Goal: Transaction & Acquisition: Purchase product/service

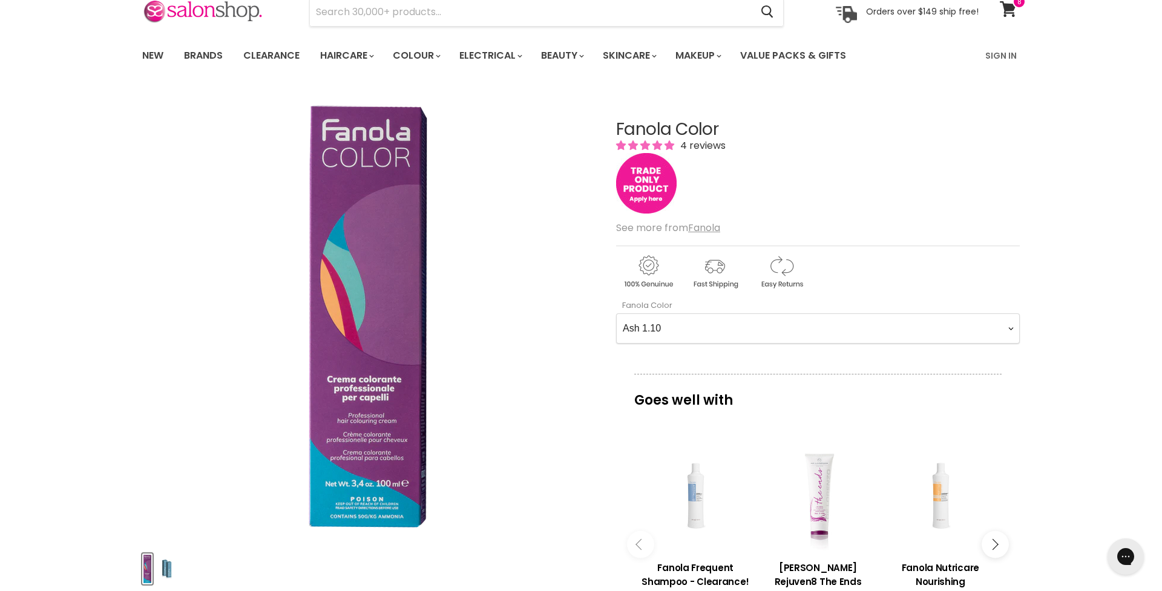
click at [642, 179] on img "Main content" at bounding box center [646, 183] width 61 height 61
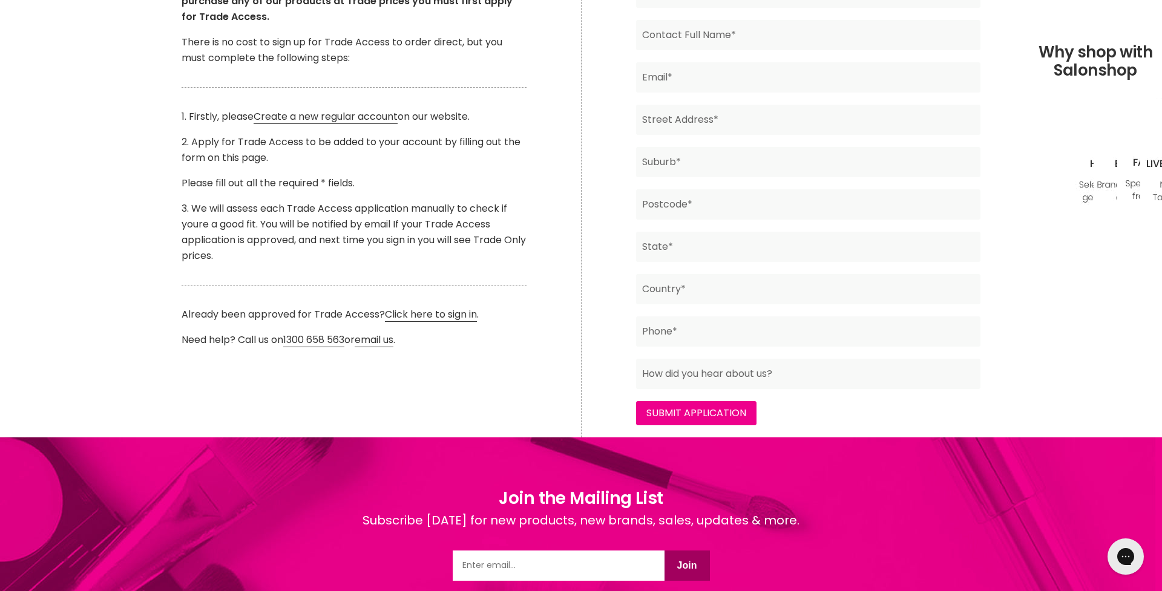
scroll to position [343, 1]
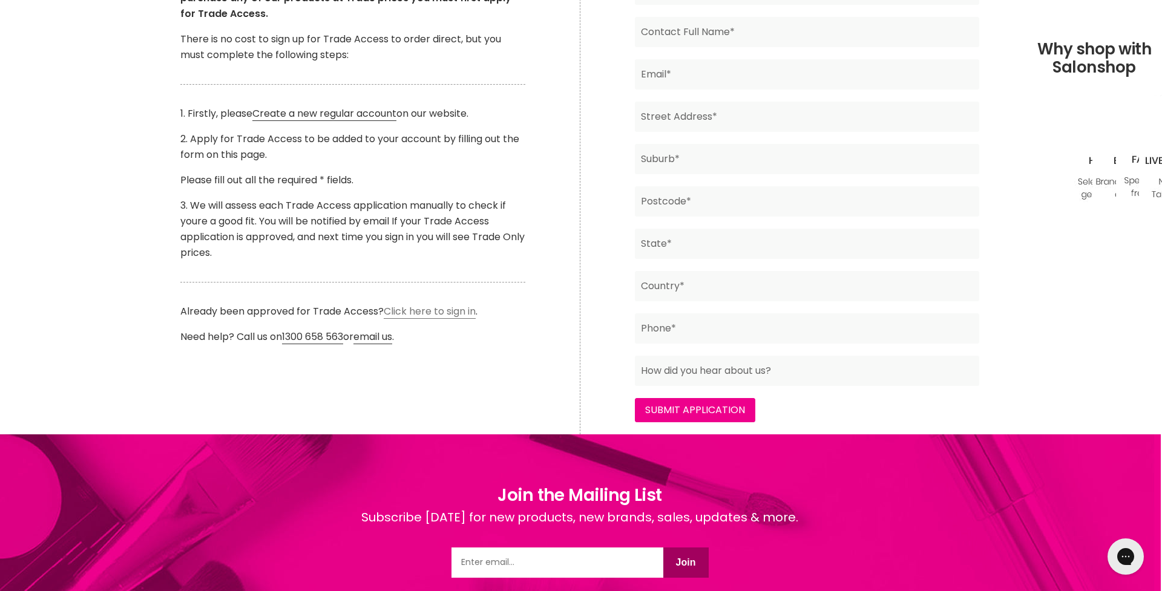
click at [427, 306] on link "Click here to sign in" at bounding box center [430, 311] width 92 height 15
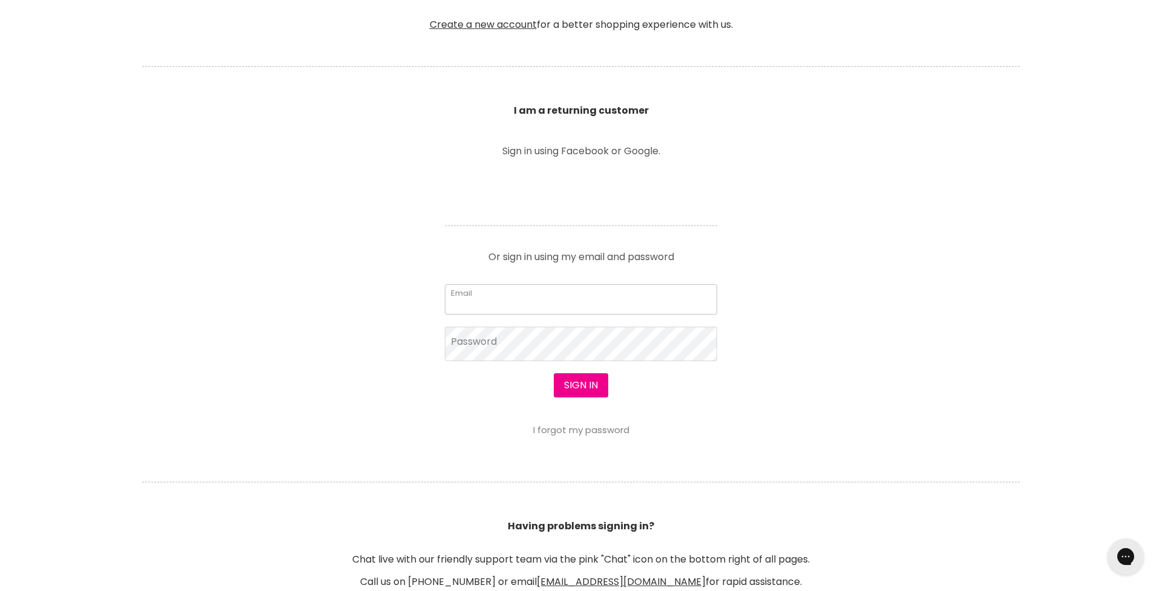
scroll to position [379, 1]
type input "[EMAIL_ADDRESS][DOMAIN_NAME]"
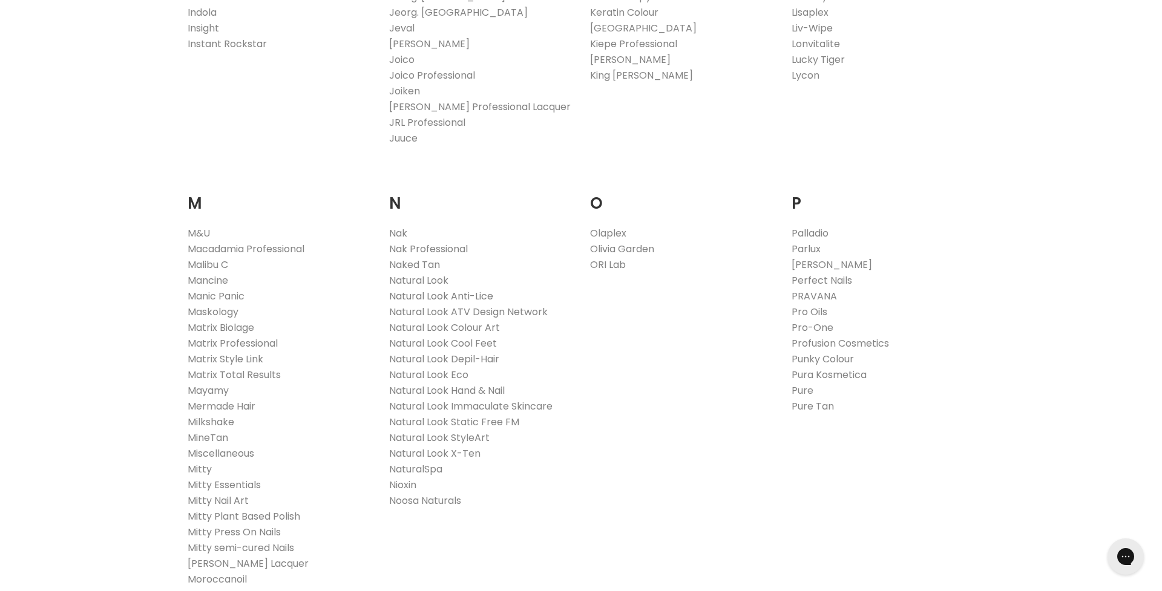
scroll to position [1253, 0]
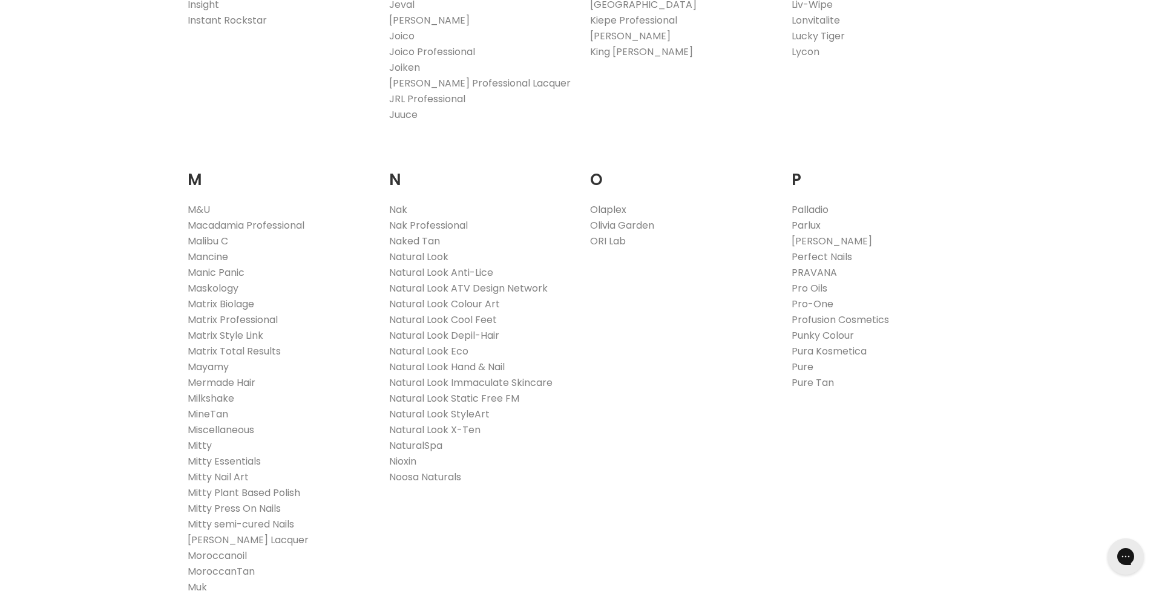
click at [606, 206] on link "Olaplex" at bounding box center [608, 210] width 36 height 14
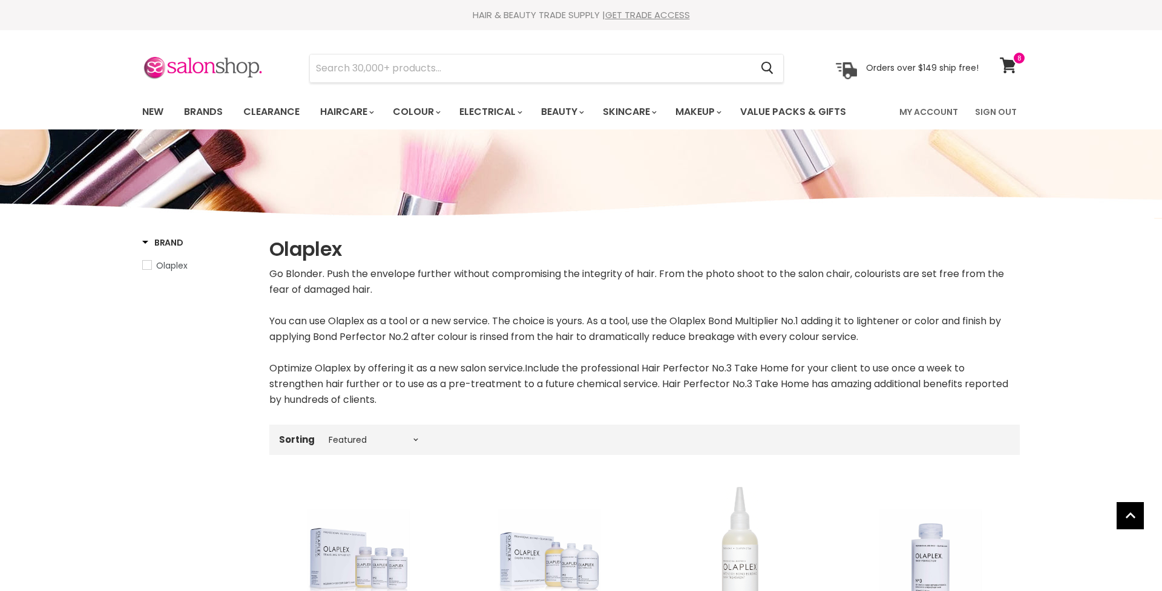
select select "manual"
click at [1011, 64] on icon at bounding box center [1008, 66] width 16 height 16
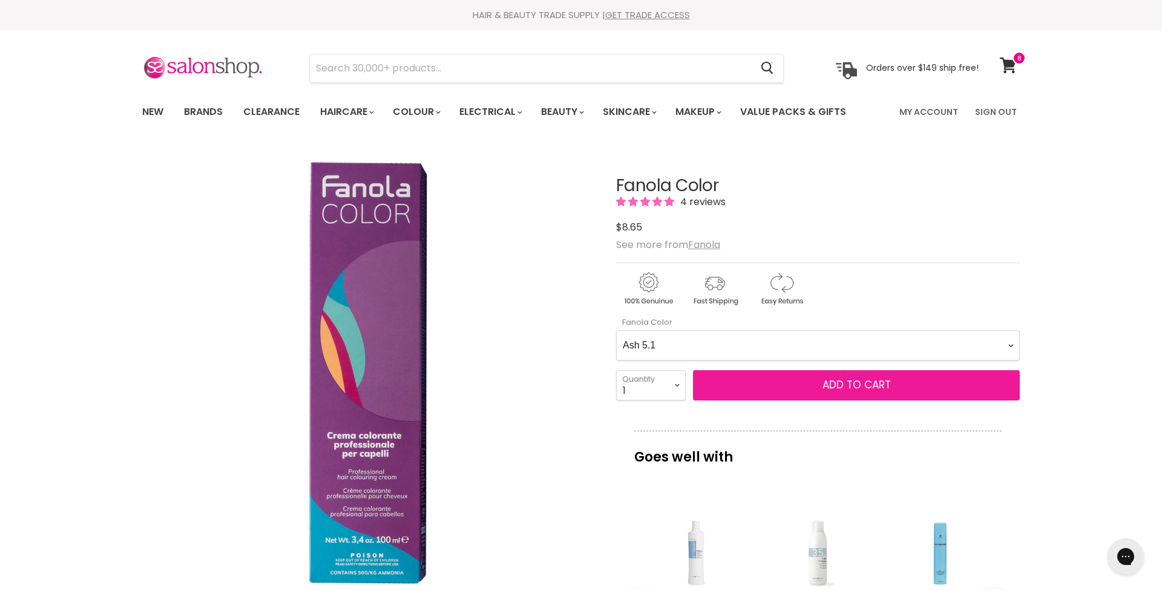
click at [838, 386] on span "Add to cart" at bounding box center [857, 385] width 68 height 15
click at [863, 385] on span "Add to cart" at bounding box center [857, 385] width 68 height 15
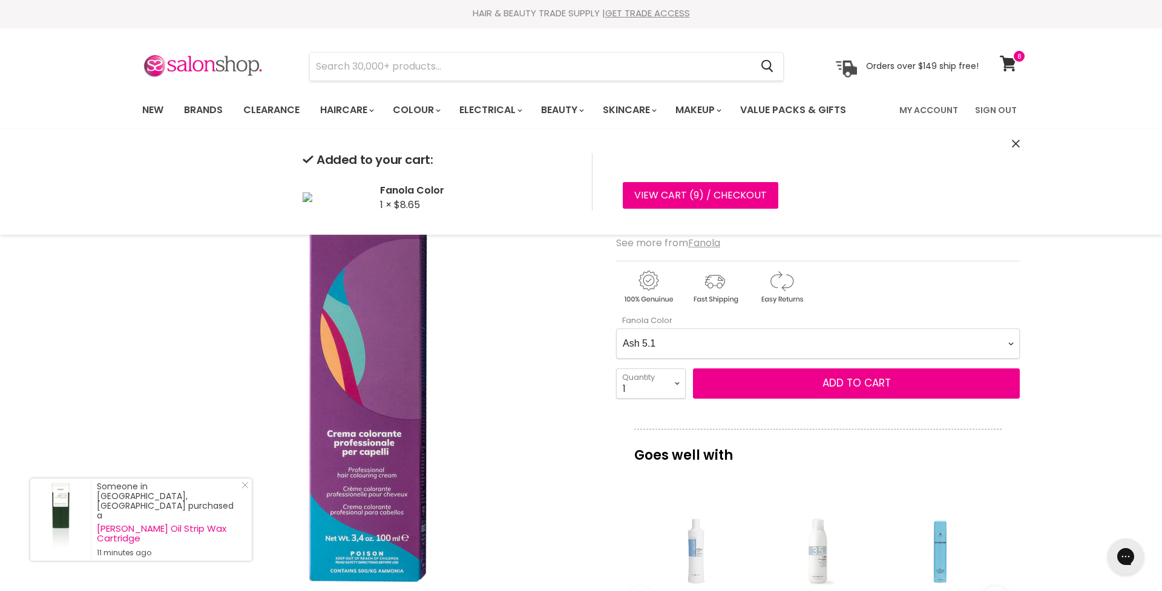
scroll to position [0, 1]
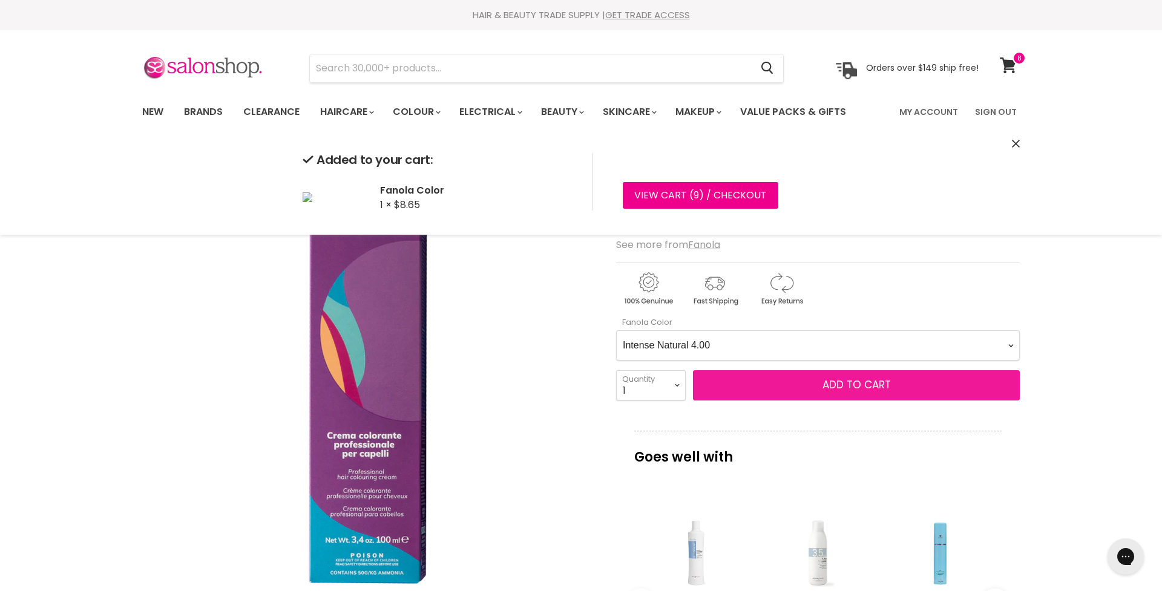
click at [857, 384] on span "Add to cart" at bounding box center [857, 385] width 68 height 15
click at [863, 387] on span "Add to cart" at bounding box center [857, 385] width 68 height 15
click at [858, 384] on span "Add to cart" at bounding box center [857, 385] width 68 height 15
click at [866, 388] on span "Add to cart" at bounding box center [857, 385] width 68 height 15
click at [860, 383] on span "Add to cart" at bounding box center [857, 385] width 68 height 15
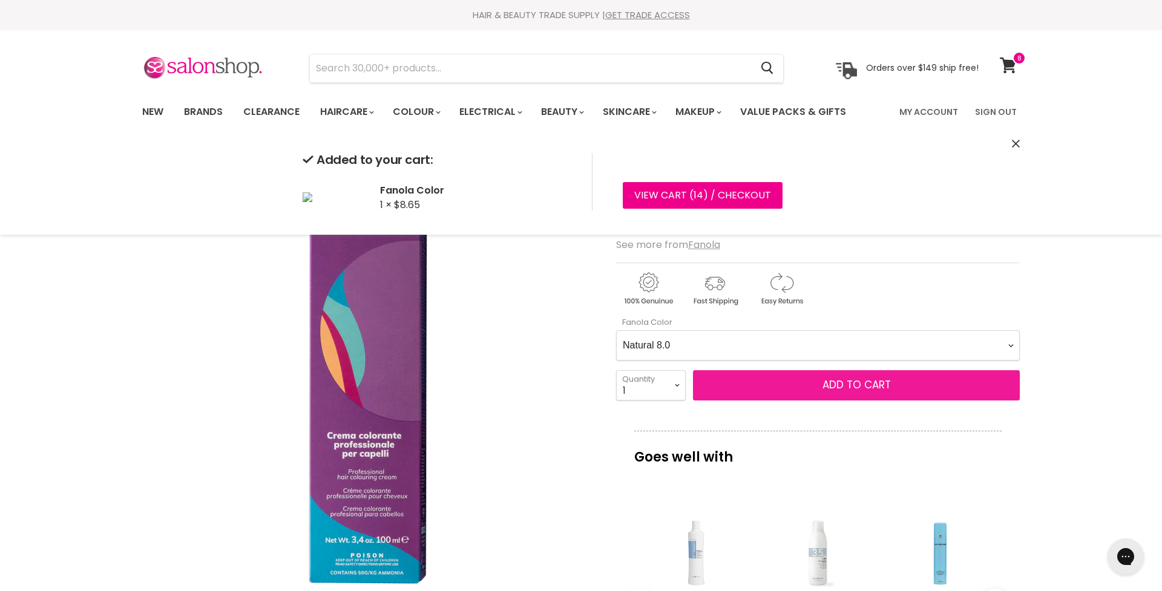
click at [862, 386] on span "Add to cart" at bounding box center [857, 385] width 68 height 15
click at [861, 382] on span "Add to cart" at bounding box center [857, 385] width 68 height 15
click at [860, 383] on span "Add to cart" at bounding box center [857, 385] width 68 height 15
click at [867, 387] on span "Add to cart" at bounding box center [857, 385] width 68 height 15
click at [867, 383] on span "Add to cart" at bounding box center [857, 385] width 68 height 15
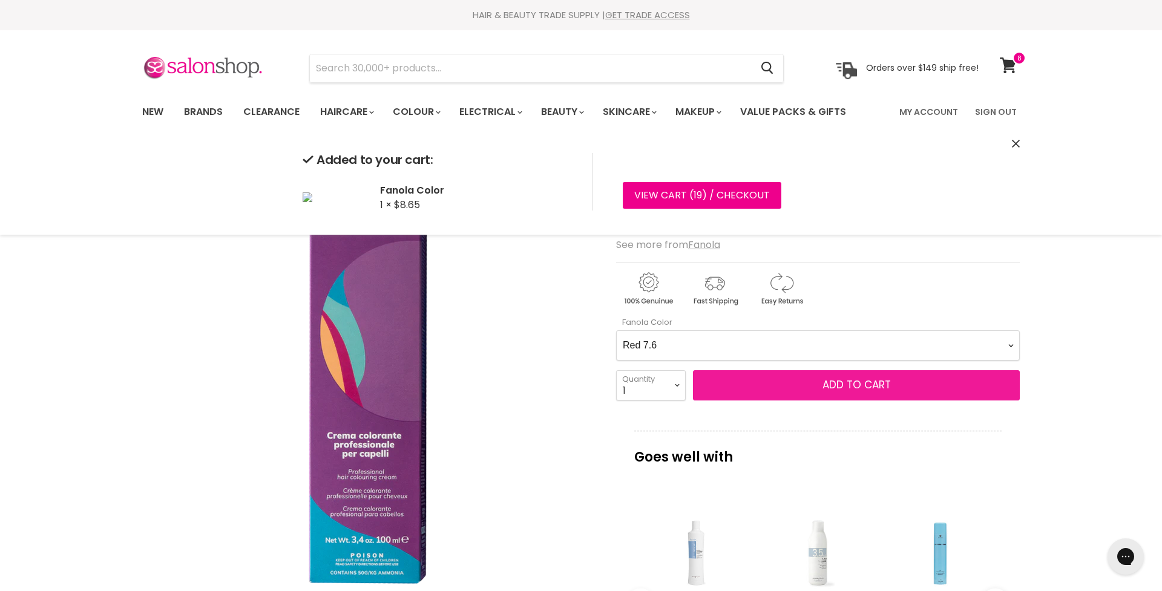
click at [859, 384] on span "Add to cart" at bounding box center [857, 385] width 68 height 15
drag, startPoint x: 873, startPoint y: 386, endPoint x: 871, endPoint y: 378, distance: 8.2
click at [873, 386] on span "Add to cart" at bounding box center [857, 385] width 68 height 15
click at [839, 387] on span "Add to cart" at bounding box center [857, 385] width 68 height 15
click at [855, 386] on span "Add to cart" at bounding box center [857, 385] width 68 height 15
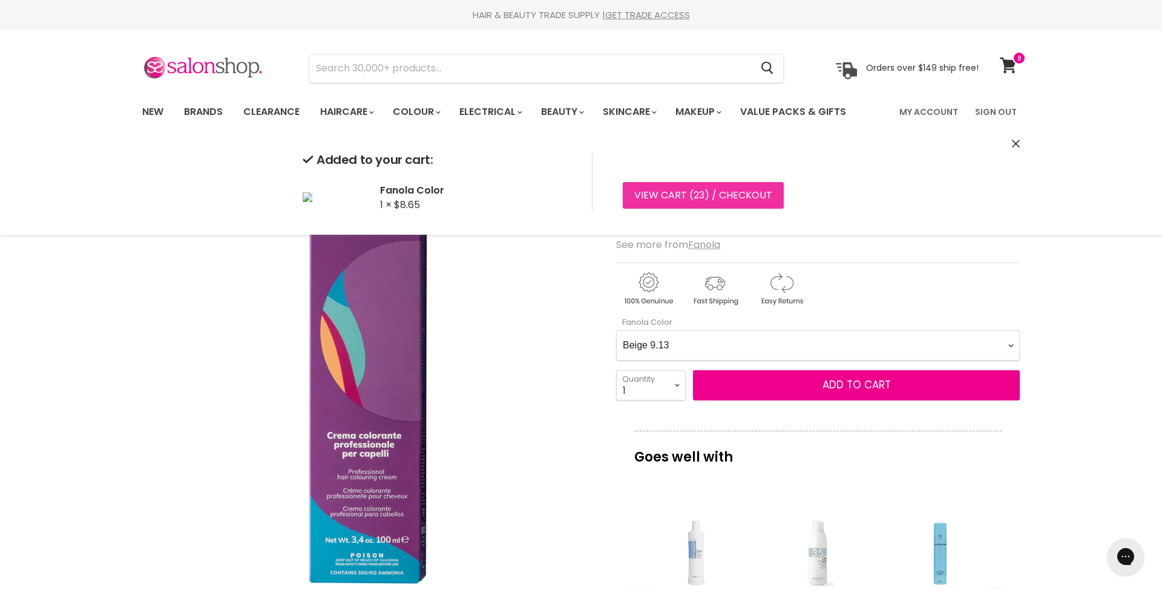
click at [719, 193] on link "View cart ( 23 ) / Checkout" at bounding box center [703, 195] width 161 height 27
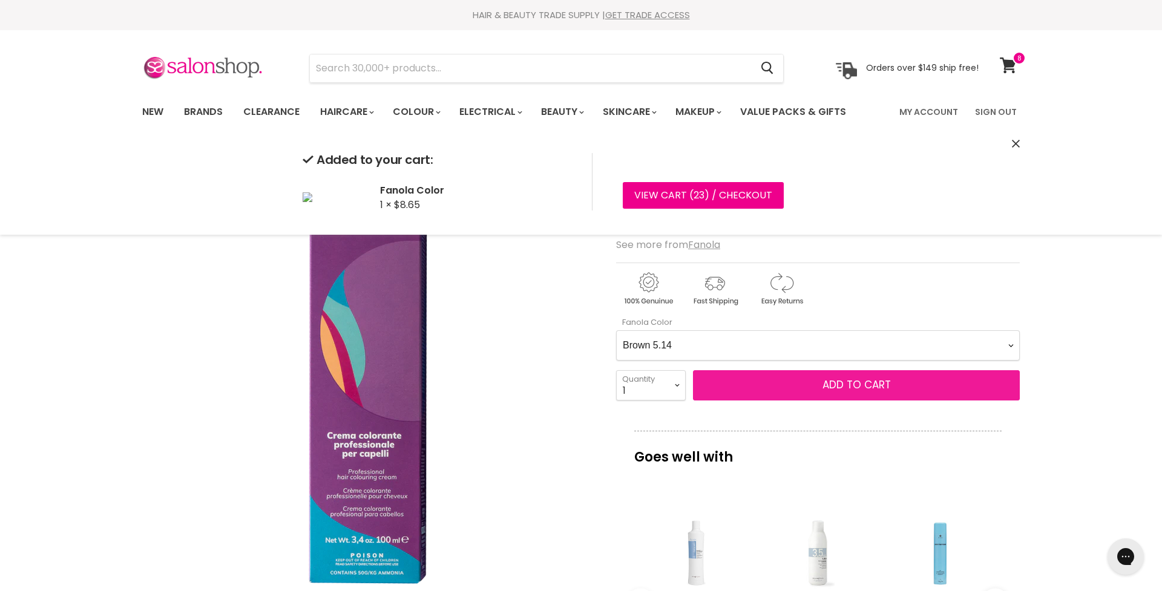
click at [846, 386] on span "Add to cart" at bounding box center [857, 385] width 68 height 15
click at [864, 384] on span "Add to cart" at bounding box center [857, 385] width 68 height 15
click at [867, 387] on span "Add to cart" at bounding box center [857, 385] width 68 height 15
click at [867, 386] on span "Add to cart" at bounding box center [857, 385] width 68 height 15
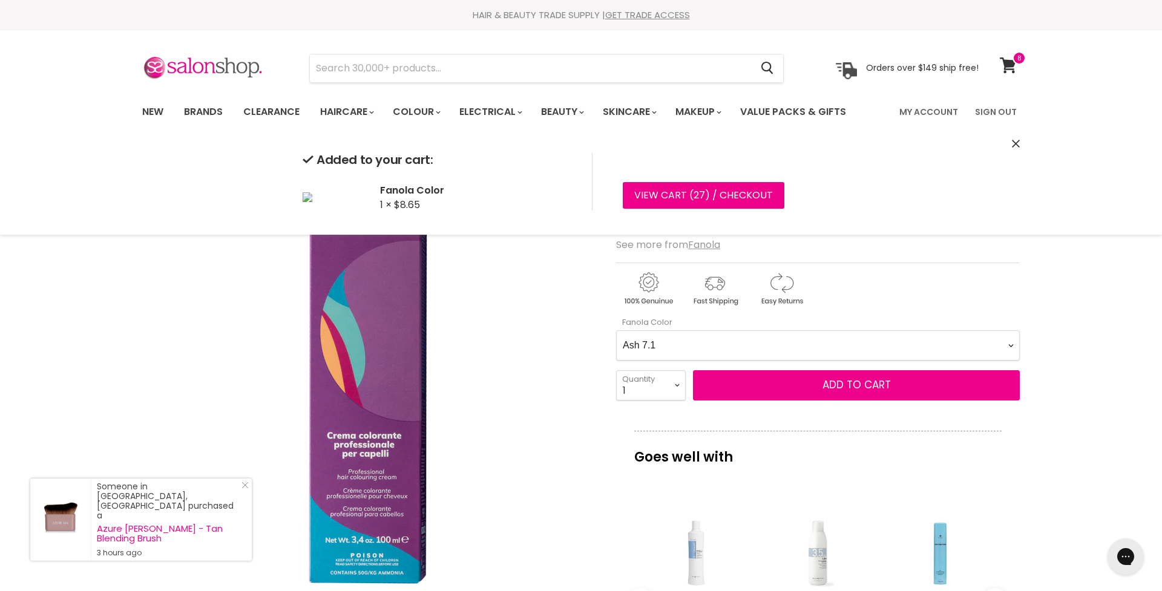
select Color-0-0 "Ash 9.1"
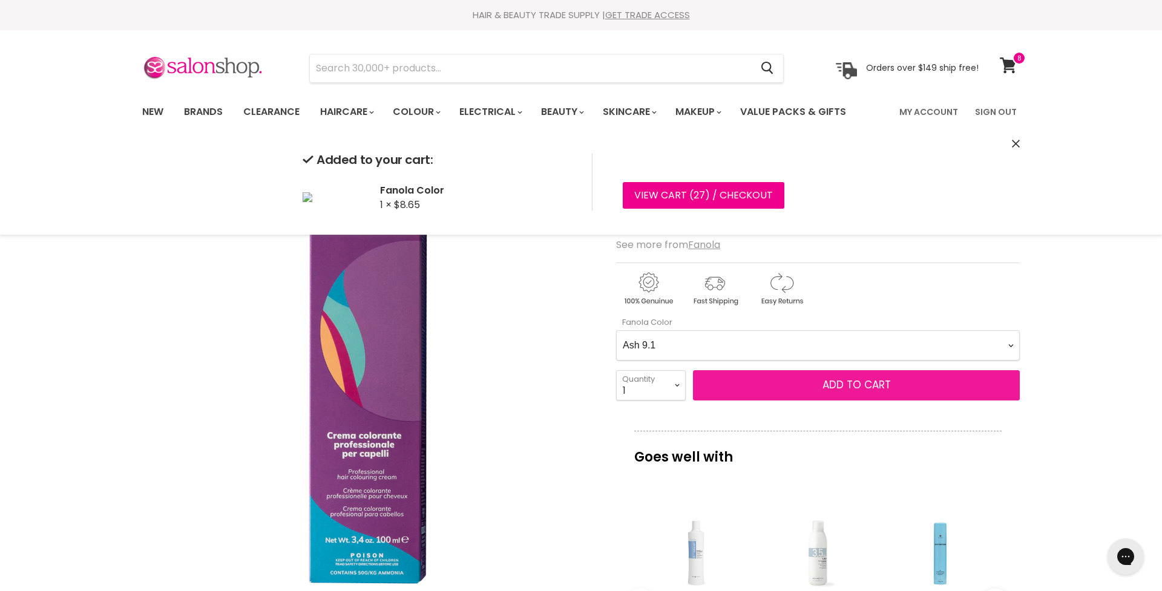
click at [848, 386] on span "Add to cart" at bounding box center [857, 385] width 68 height 15
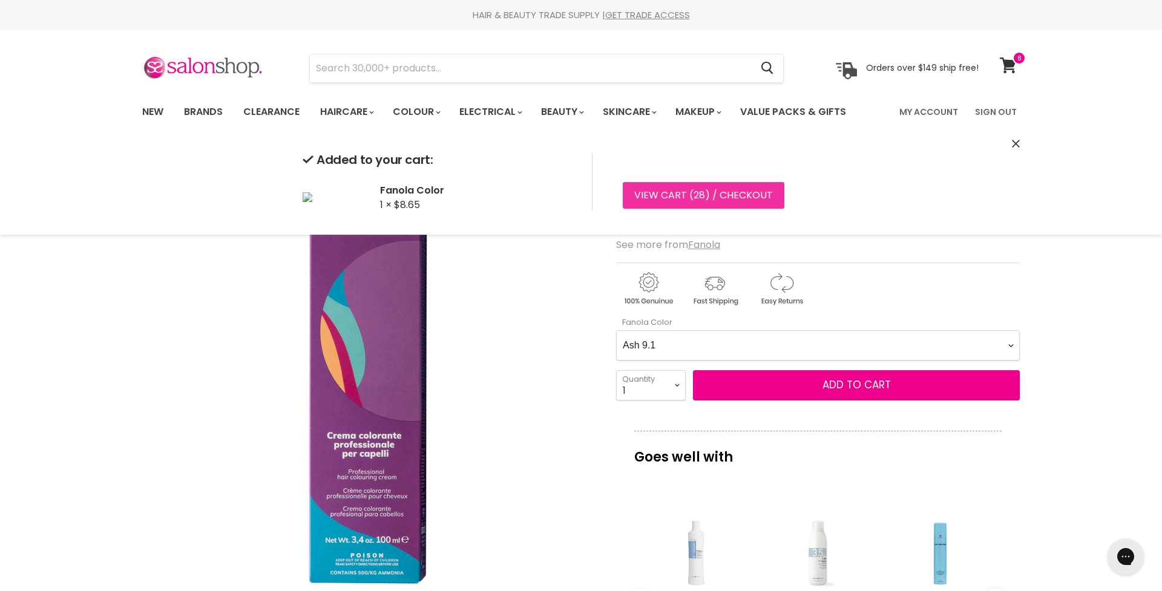
click at [665, 192] on link "View cart ( 28 ) / Checkout" at bounding box center [704, 195] width 162 height 27
